Goal: Information Seeking & Learning: Learn about a topic

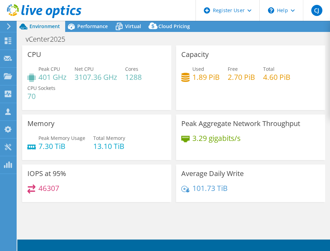
select select "USEast"
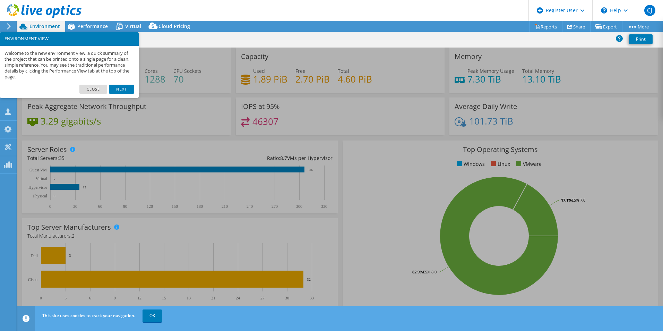
click at [100, 87] on link "Close" at bounding box center [93, 89] width 28 height 9
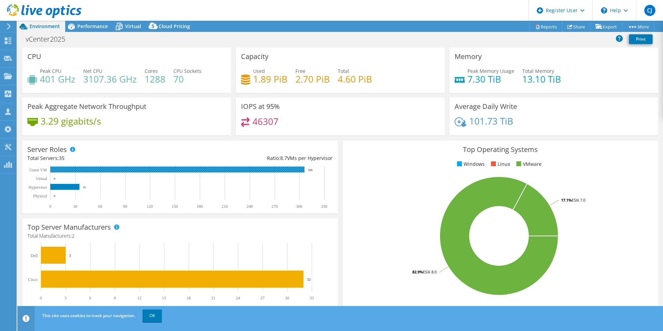
click at [294, 170] on rect at bounding box center [177, 170] width 254 height 6
click at [58, 188] on rect at bounding box center [64, 187] width 29 height 6
click at [92, 25] on span "Performance" at bounding box center [92, 26] width 31 height 7
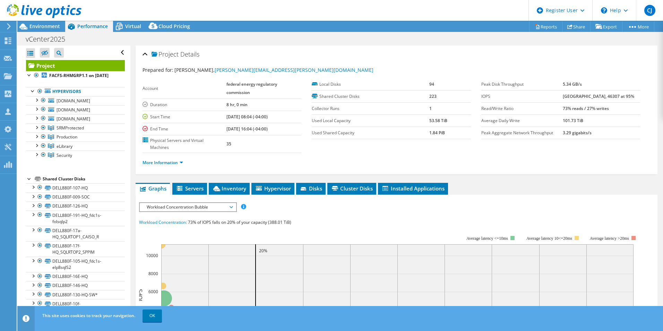
click at [129, 28] on span "Virtual" at bounding box center [133, 26] width 16 height 7
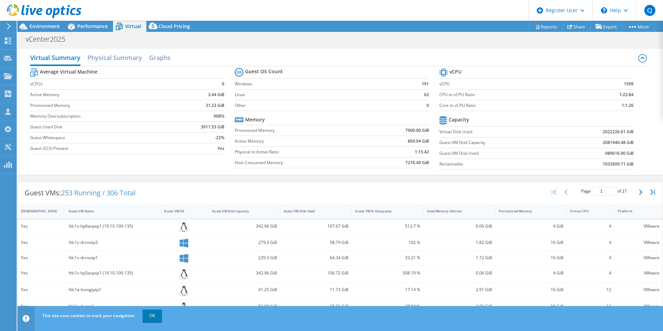
click at [185, 29] on div "Cloud Pricing" at bounding box center [170, 26] width 49 height 11
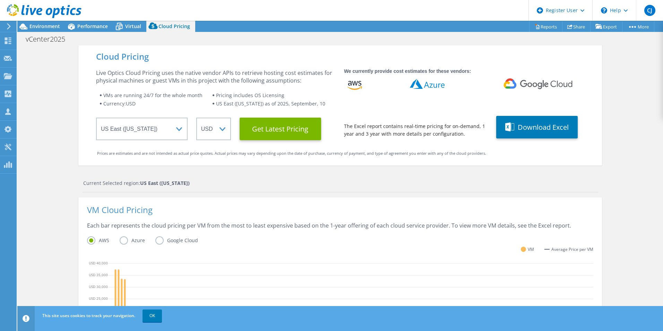
click at [44, 24] on span "Environment" at bounding box center [44, 26] width 31 height 7
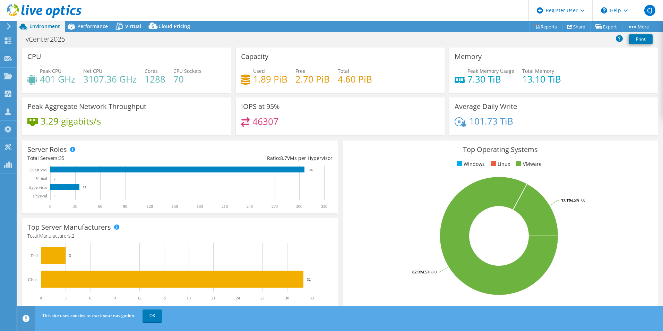
click at [75, 27] on icon at bounding box center [71, 26] width 12 height 12
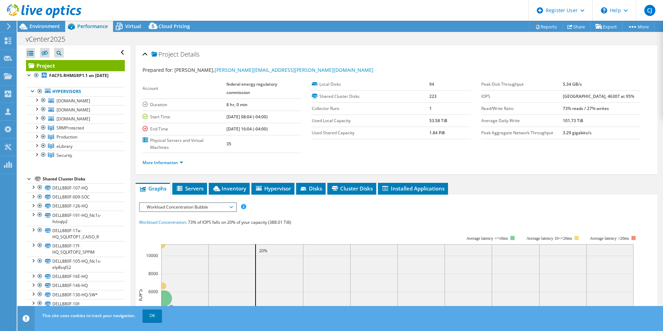
click at [125, 26] on span "Virtual" at bounding box center [133, 26] width 16 height 7
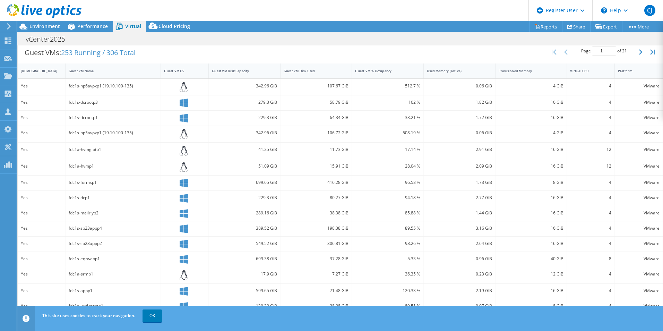
scroll to position [141, 0]
click at [146, 251] on link "OK" at bounding box center [152, 316] width 19 height 12
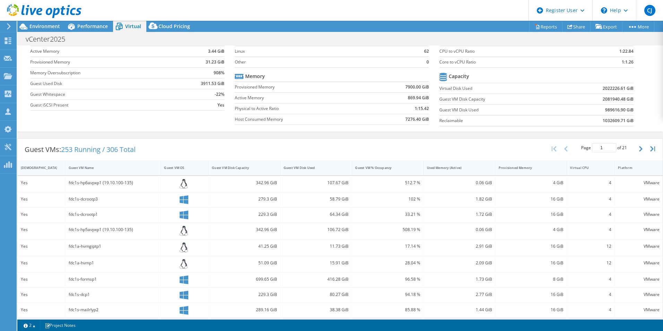
scroll to position [0, 0]
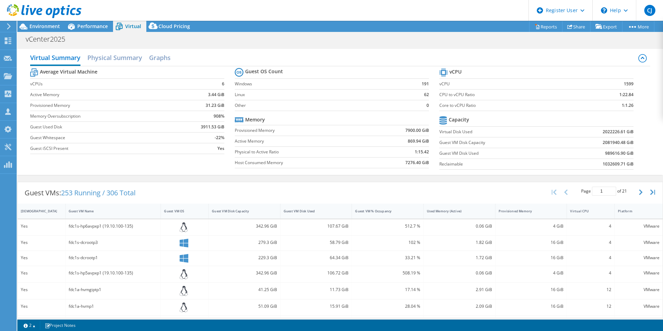
click at [123, 61] on h2 "Physical Summary" at bounding box center [114, 58] width 55 height 14
